Goal: Book appointment/travel/reservation

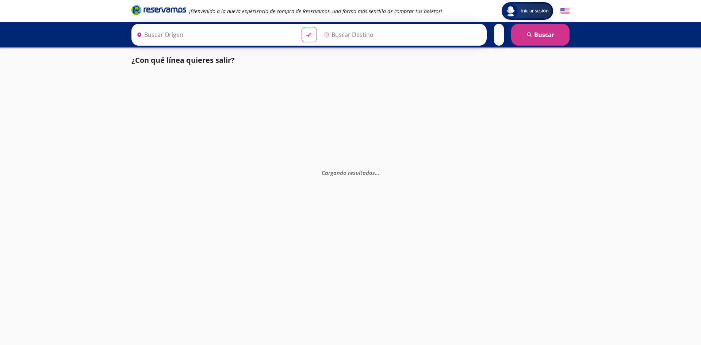
type input "[GEOGRAPHIC_DATA], [GEOGRAPHIC_DATA]"
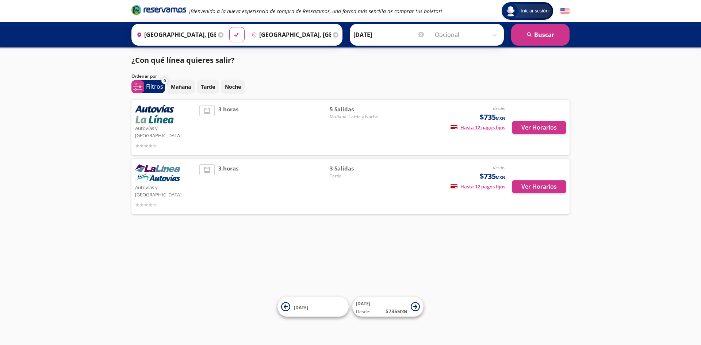
click at [435, 34] on input "Opcional" at bounding box center [467, 35] width 65 height 18
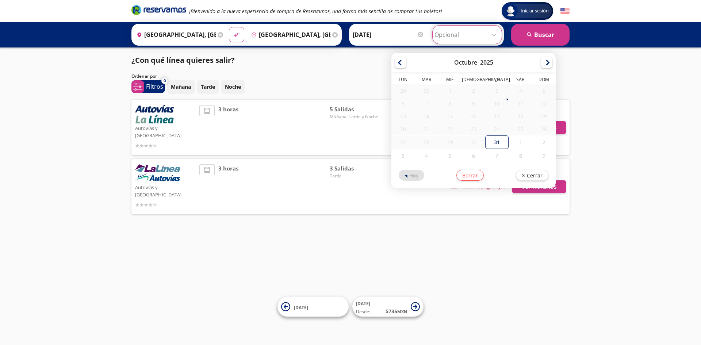
click at [497, 143] on div "31" at bounding box center [496, 142] width 23 height 14
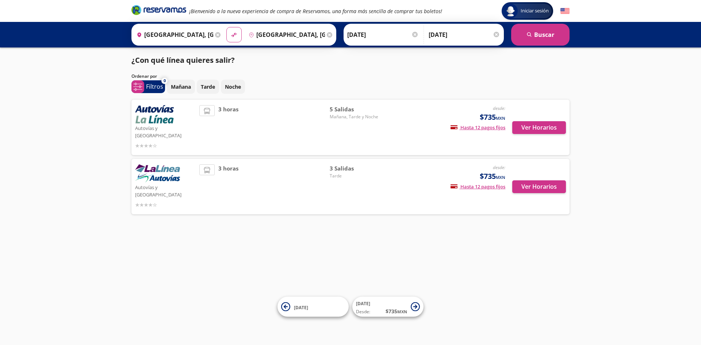
click at [465, 34] on input "[DATE]" at bounding box center [465, 35] width 72 height 18
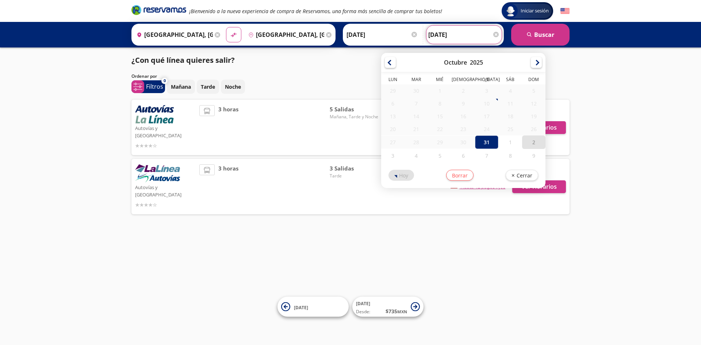
click at [536, 143] on div "2" at bounding box center [533, 142] width 23 height 14
type input "[DATE]"
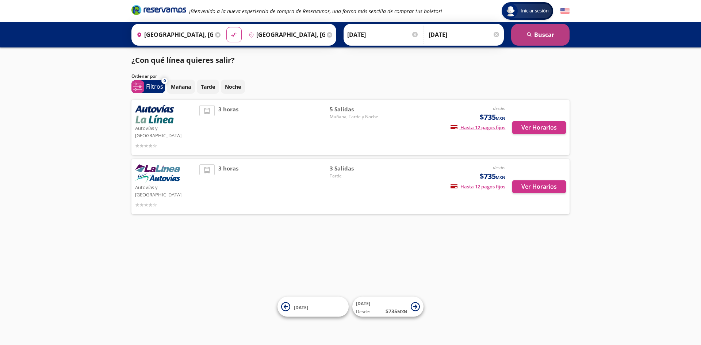
click at [548, 44] on button "search [GEOGRAPHIC_DATA]" at bounding box center [540, 35] width 58 height 22
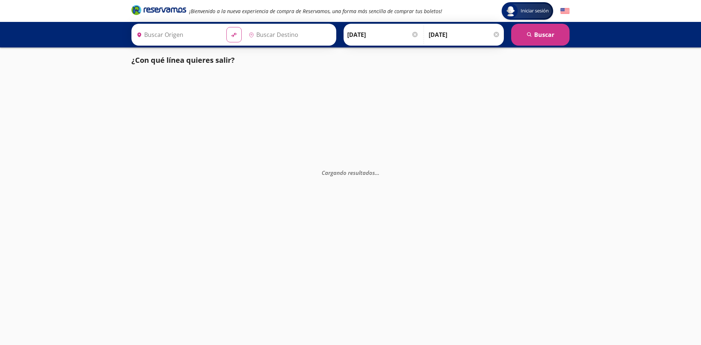
type input "[GEOGRAPHIC_DATA], [GEOGRAPHIC_DATA]"
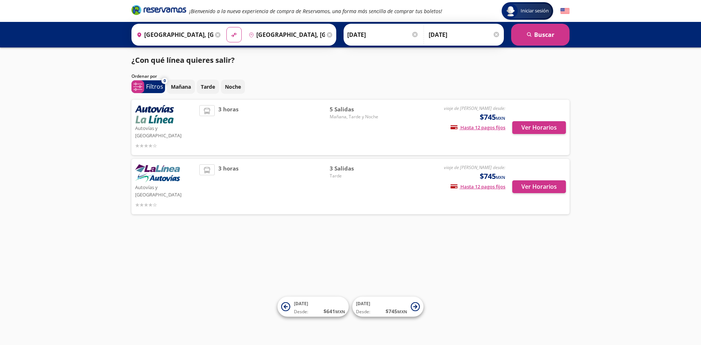
click at [176, 28] on input "[GEOGRAPHIC_DATA], [GEOGRAPHIC_DATA]" at bounding box center [174, 35] width 80 height 18
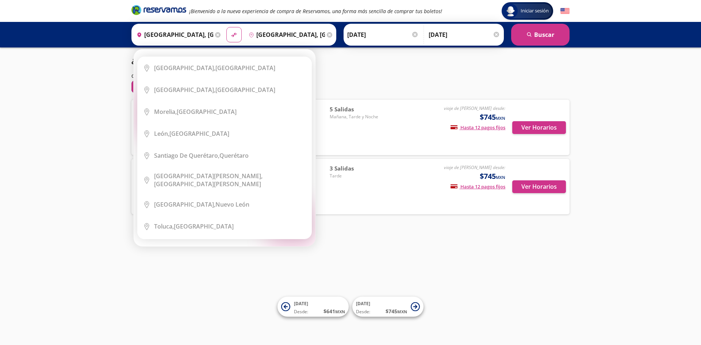
click at [213, 36] on div "Origen heroicons:map-pin-20-solid [GEOGRAPHIC_DATA], [GEOGRAPHIC_DATA]" at bounding box center [177, 34] width 89 height 19
click at [216, 36] on icon at bounding box center [217, 34] width 5 height 5
click at [157, 36] on input "Origen" at bounding box center [177, 35] width 87 height 18
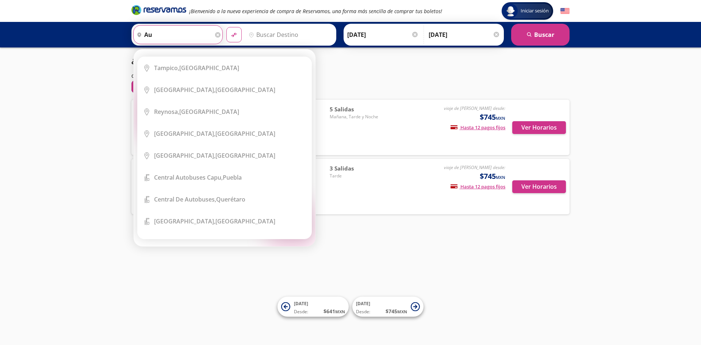
type input "a"
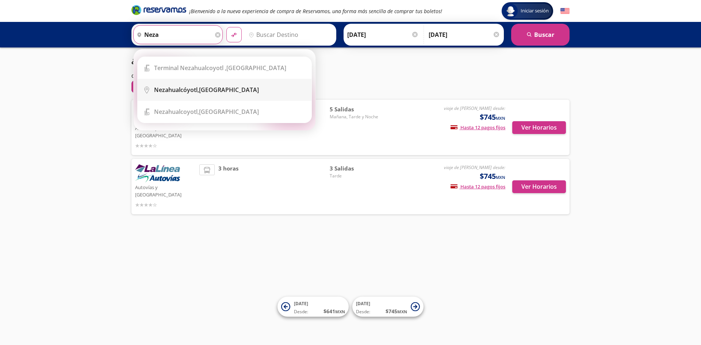
click at [182, 91] on b "Nezahualcóyotl," at bounding box center [176, 90] width 45 height 8
type input "Nezahualcóyotl, [GEOGRAPHIC_DATA]"
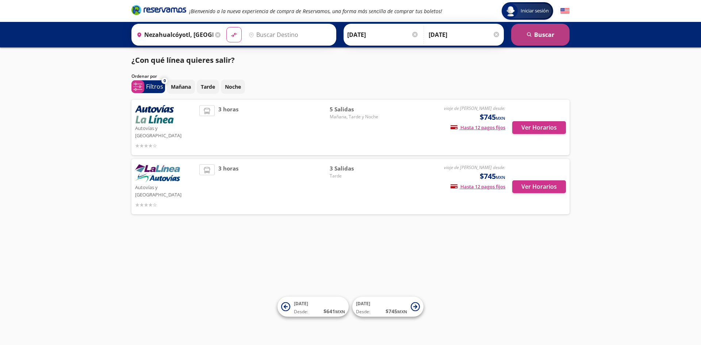
click at [555, 41] on button "search [GEOGRAPHIC_DATA]" at bounding box center [540, 35] width 58 height 22
click at [292, 37] on input "Destino" at bounding box center [289, 35] width 87 height 18
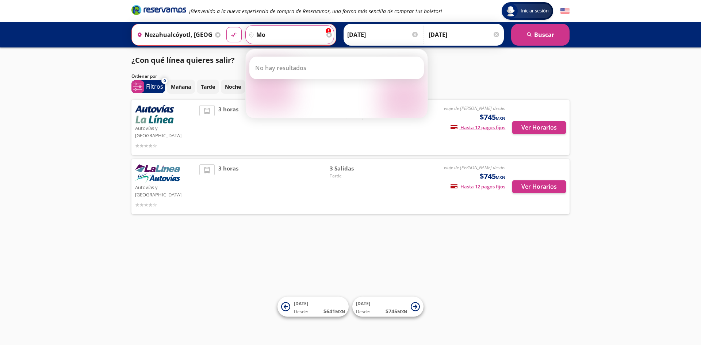
type input "m"
type input "morelia michoacan"
click at [226, 27] on button "material-symbols:compare-arrows-rounded" at bounding box center [233, 34] width 15 height 15
click at [328, 36] on icon at bounding box center [328, 34] width 5 height 5
click at [291, 34] on input "Destino" at bounding box center [289, 35] width 87 height 18
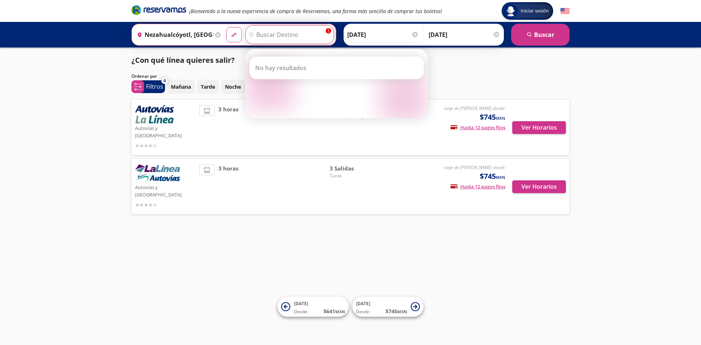
click at [297, 38] on input "Destino" at bounding box center [289, 35] width 87 height 18
click at [292, 36] on input "Destino" at bounding box center [289, 35] width 87 height 18
type input "mich"
click at [219, 36] on icon at bounding box center [217, 34] width 5 height 5
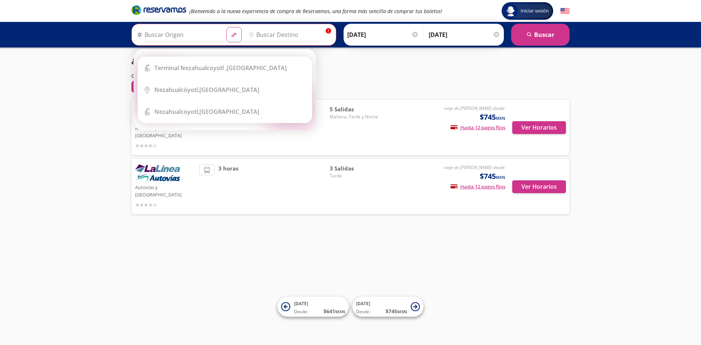
click at [380, 81] on div "[DATE] Tarde Noche" at bounding box center [368, 87] width 403 height 14
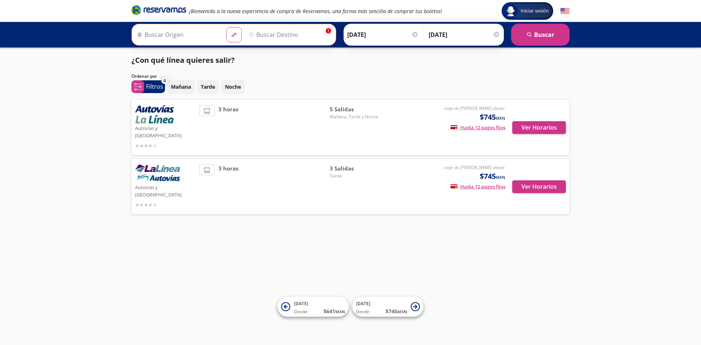
click at [291, 47] on div "Origen heroicons:map-pin-20-solid info Destino pin-outline material-symbols:com…" at bounding box center [350, 35] width 701 height 26
click at [179, 38] on input "Origen" at bounding box center [177, 35] width 87 height 18
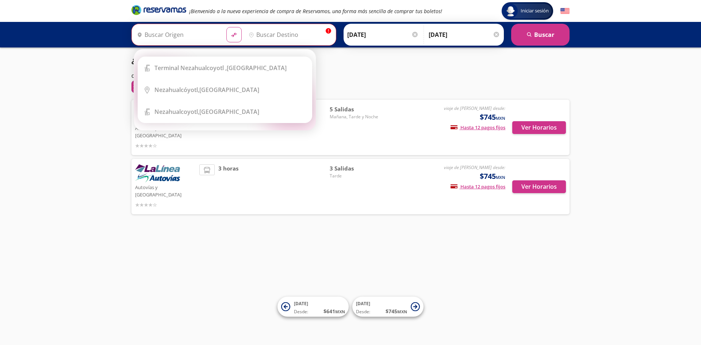
click at [390, 60] on div "¿Con qué línea quieres salir?" at bounding box center [350, 60] width 438 height 11
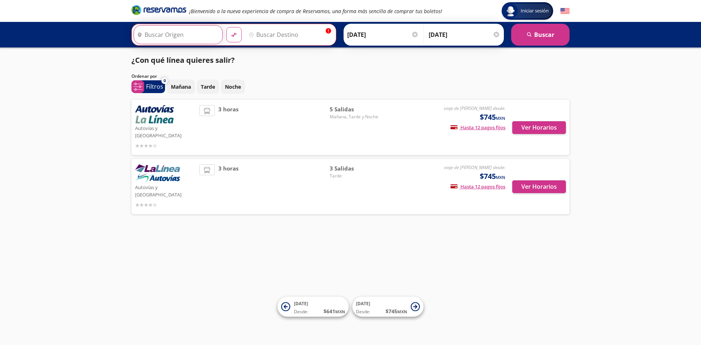
click at [172, 31] on input "Origen" at bounding box center [177, 35] width 87 height 18
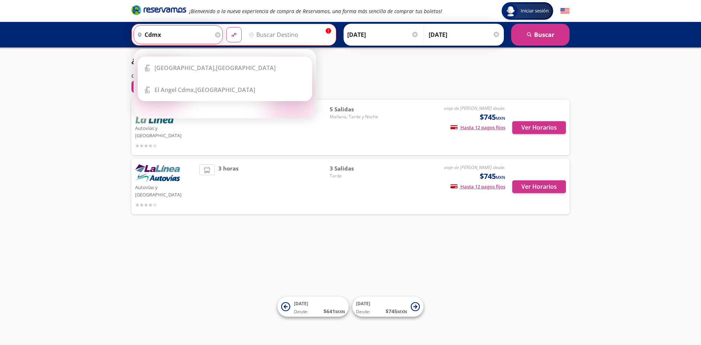
click at [379, 93] on div "[DATE] Tarde Noche" at bounding box center [368, 87] width 403 height 14
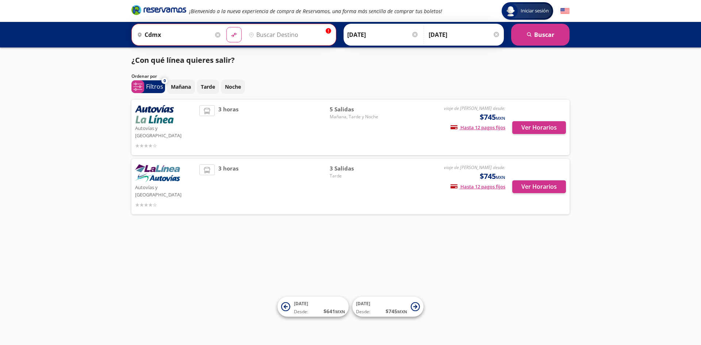
click at [203, 41] on input "cdmx" at bounding box center [173, 35] width 79 height 18
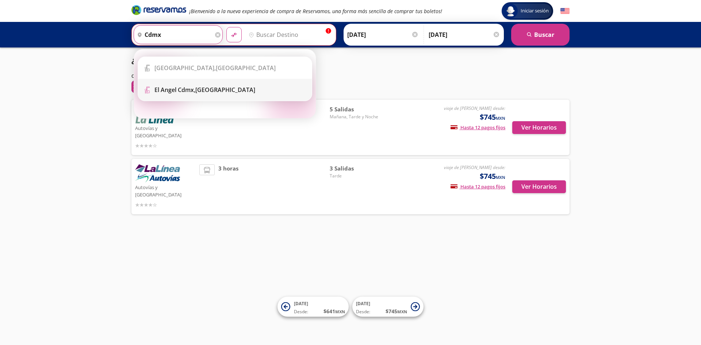
click at [279, 94] on div "El [PERSON_NAME] Cdmx, [GEOGRAPHIC_DATA]" at bounding box center [230, 90] width 152 height 8
type input "El [PERSON_NAME] Cdmx, [GEOGRAPHIC_DATA]"
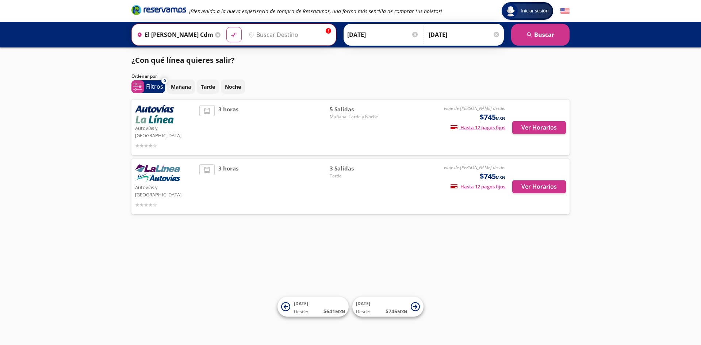
click at [281, 35] on input "Destino" at bounding box center [289, 35] width 87 height 18
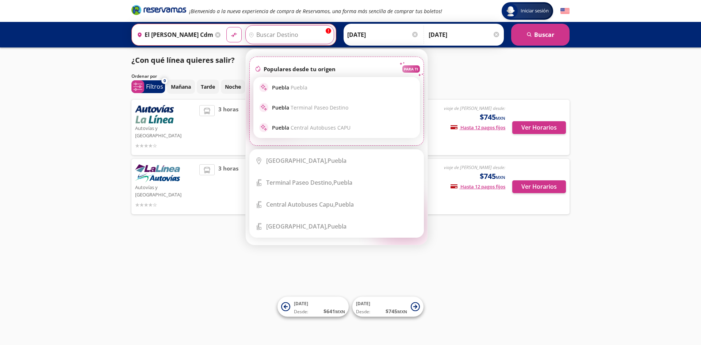
type input "n"
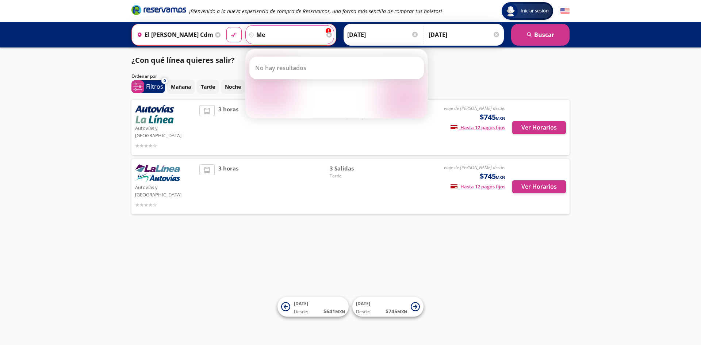
type input "m"
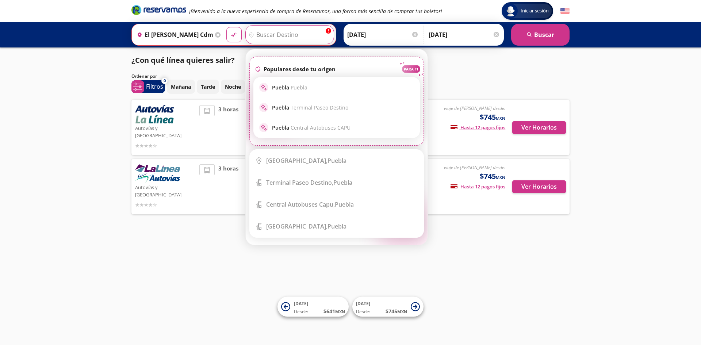
click at [196, 32] on input "El [PERSON_NAME] Cdmx, [GEOGRAPHIC_DATA]" at bounding box center [173, 35] width 79 height 18
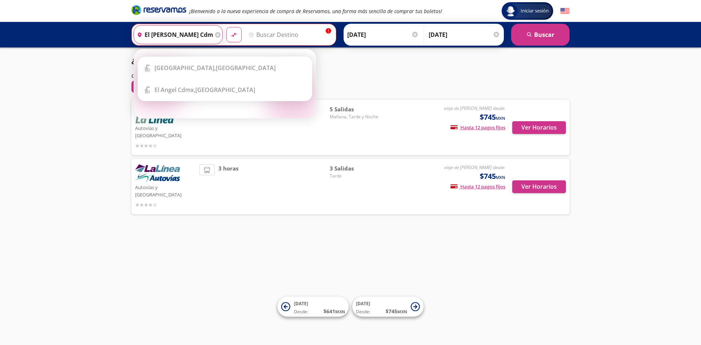
click at [218, 34] on icon at bounding box center [217, 34] width 5 height 5
click at [186, 65] on b "Tepotzotlán," at bounding box center [171, 68] width 35 height 8
type input "[GEOGRAPHIC_DATA], [GEOGRAPHIC_DATA]"
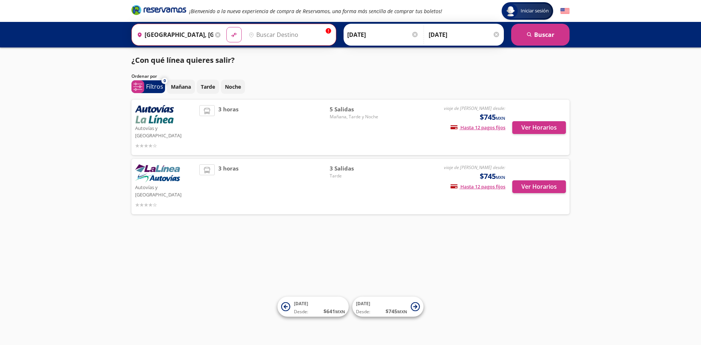
click at [293, 38] on input "Destino" at bounding box center [289, 35] width 87 height 18
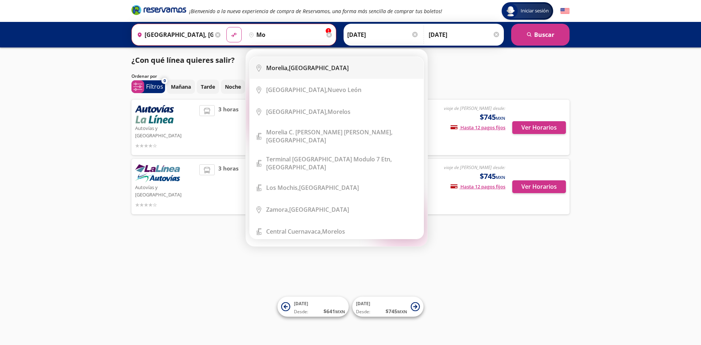
click at [296, 60] on li "City Icon [GEOGRAPHIC_DATA], [GEOGRAPHIC_DATA]" at bounding box center [337, 68] width 174 height 22
type input "[GEOGRAPHIC_DATA], [GEOGRAPHIC_DATA]"
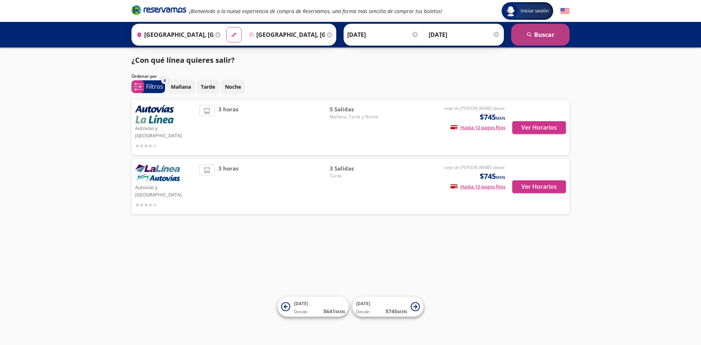
click at [549, 36] on button "search [GEOGRAPHIC_DATA]" at bounding box center [540, 35] width 58 height 22
click at [216, 33] on icon at bounding box center [217, 34] width 5 height 5
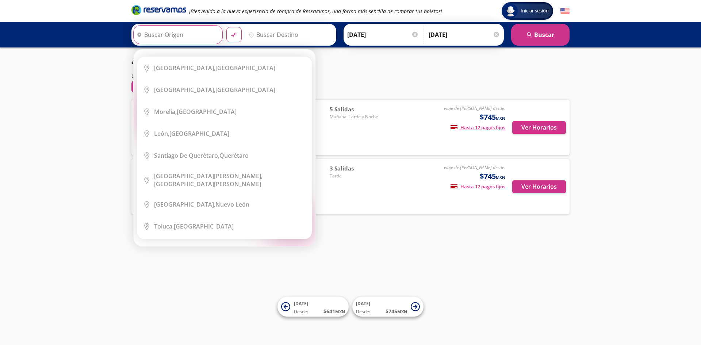
click at [28, 24] on div "Origen heroicons:map-pin-20-solid Elige tu origen Close Origen heroicons:map-pi…" at bounding box center [350, 35] width 701 height 26
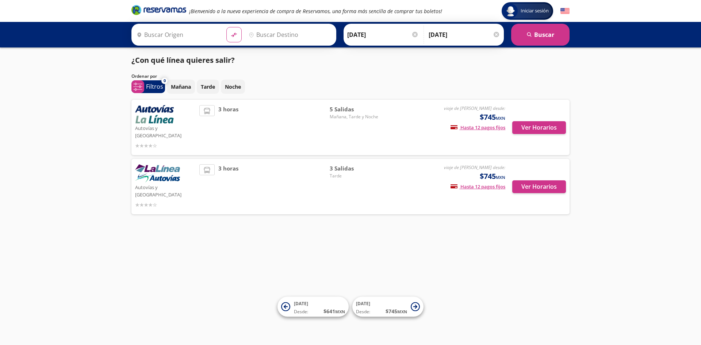
click at [192, 29] on input "Origen" at bounding box center [177, 35] width 87 height 18
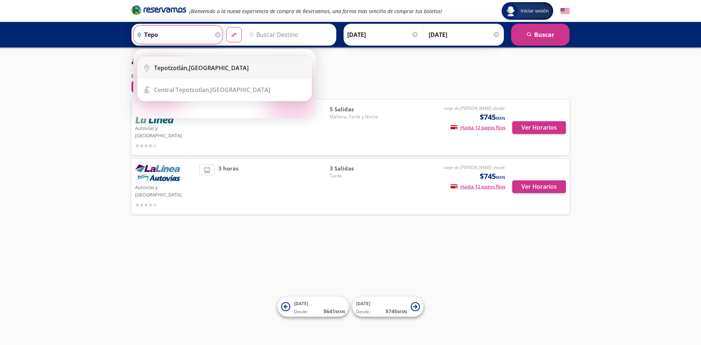
click at [179, 60] on li "City Icon [GEOGRAPHIC_DATA], [GEOGRAPHIC_DATA]" at bounding box center [225, 68] width 174 height 22
type input "[GEOGRAPHIC_DATA], [GEOGRAPHIC_DATA]"
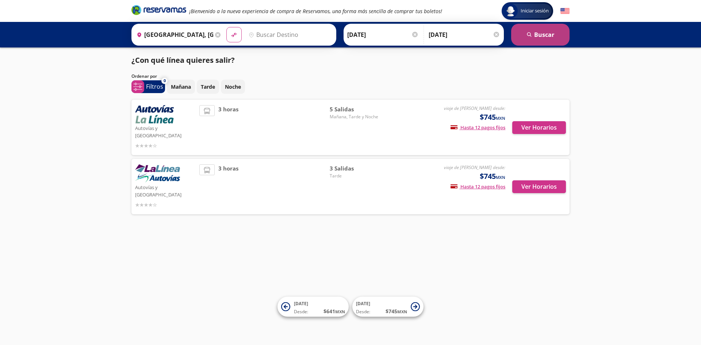
click at [564, 41] on button "search [GEOGRAPHIC_DATA]" at bounding box center [540, 35] width 58 height 22
click at [278, 30] on input "Destino" at bounding box center [289, 35] width 87 height 18
